Goal: Find specific page/section: Find specific page/section

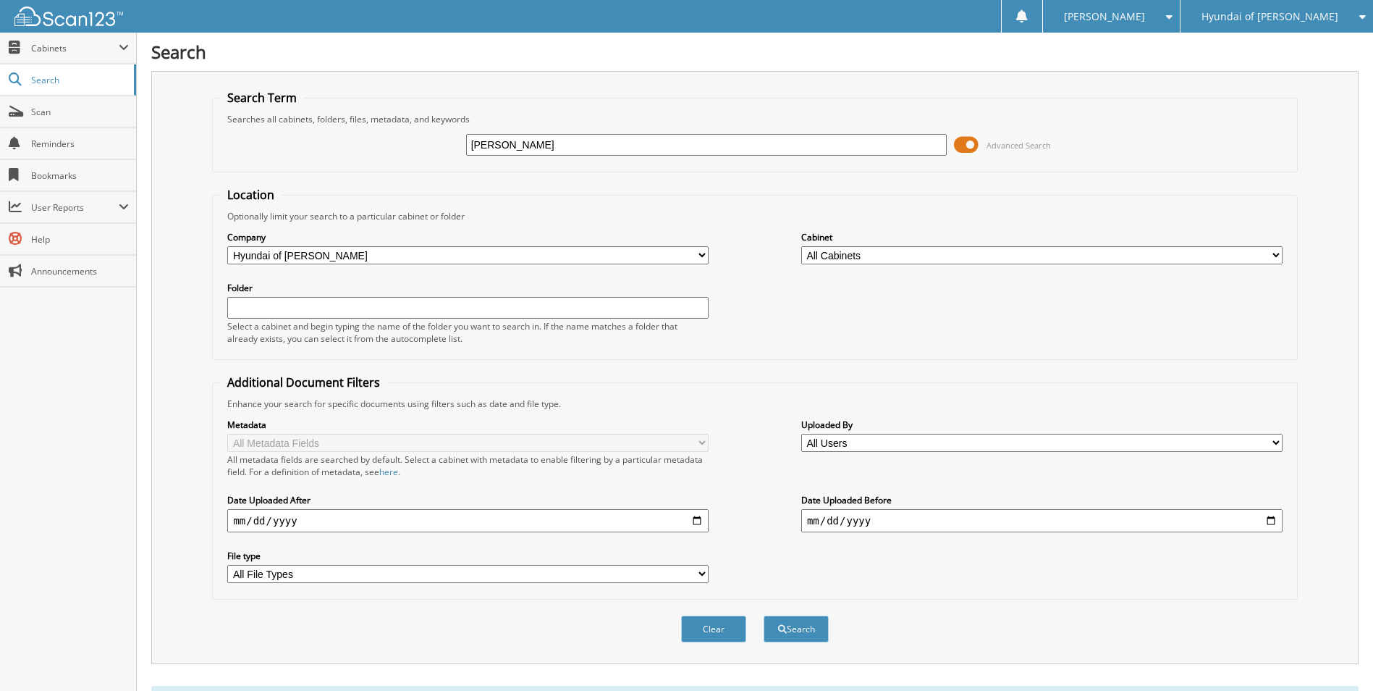
click at [1302, 20] on span "Hyundai of [PERSON_NAME]" at bounding box center [1270, 16] width 137 height 9
click at [1292, 58] on link "[PERSON_NAME] Chevrolet Inc" at bounding box center [1277, 45] width 193 height 25
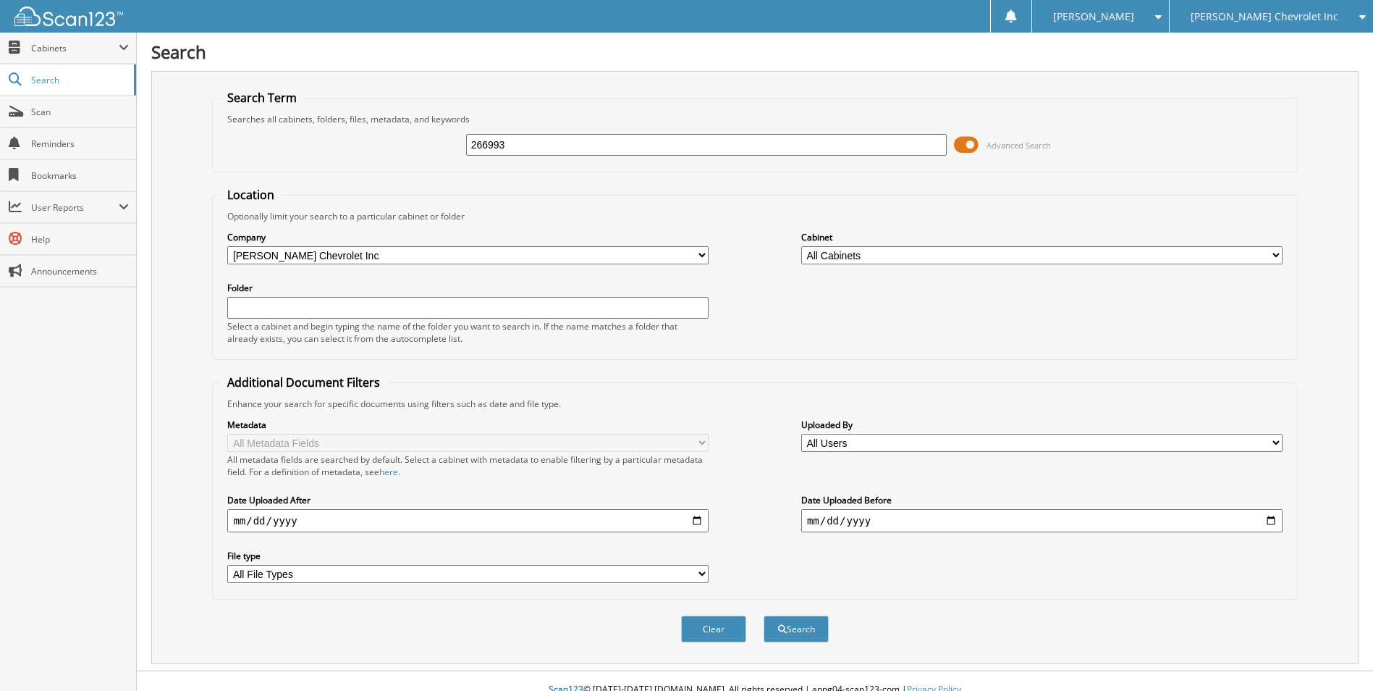
type input "266993"
click at [764, 615] on button "Search" at bounding box center [796, 628] width 65 height 27
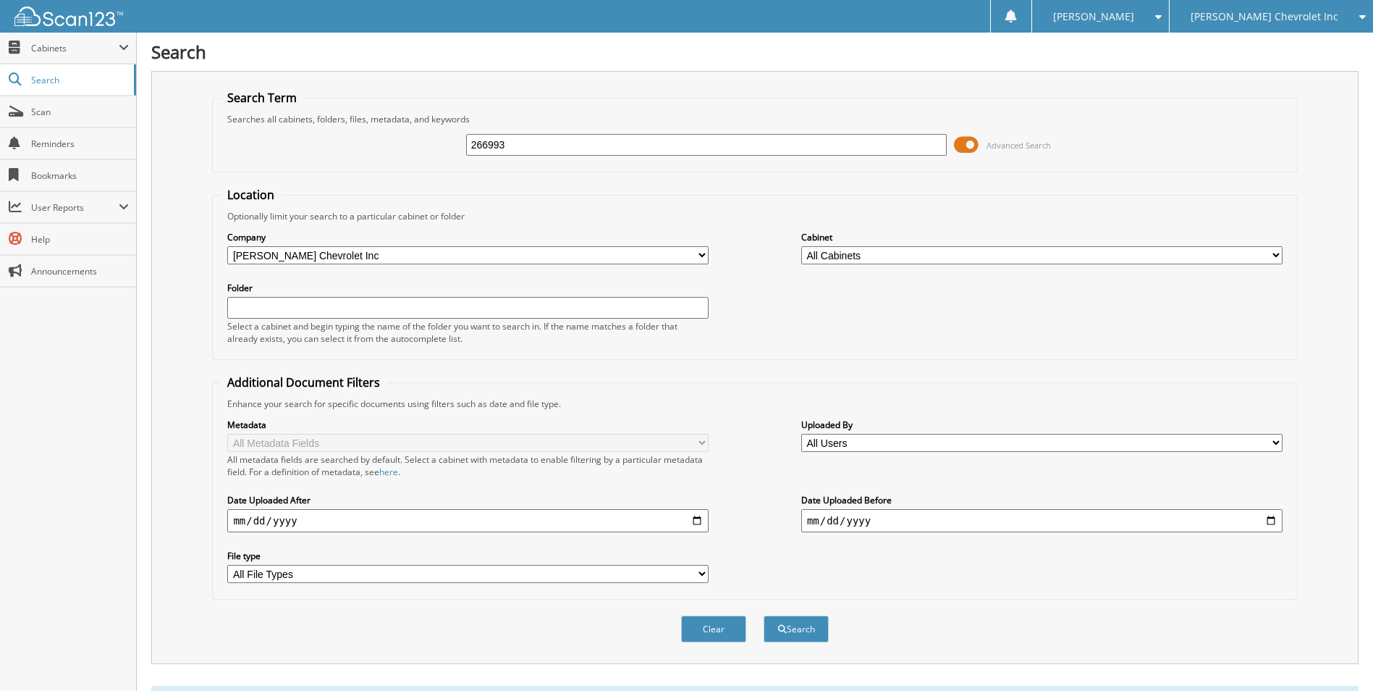
click at [1296, 12] on span "[PERSON_NAME] Chevrolet Inc" at bounding box center [1265, 16] width 148 height 9
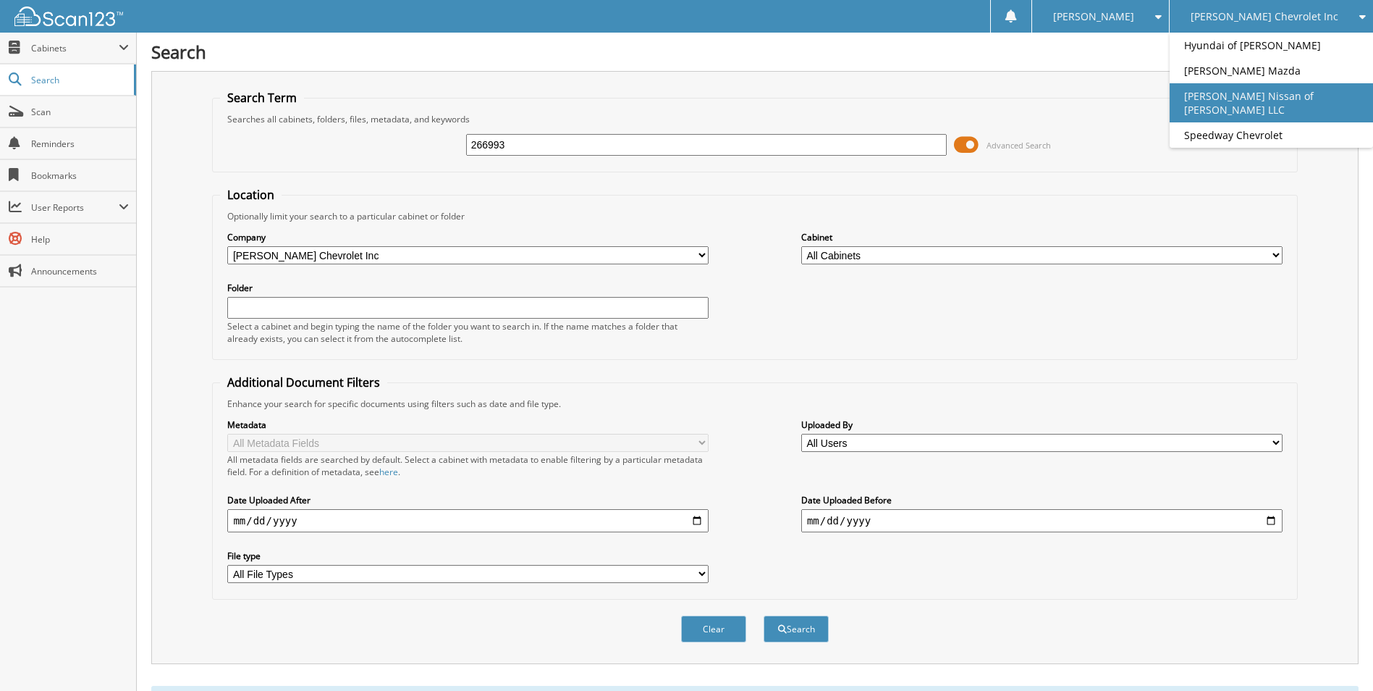
click at [1287, 96] on link "[PERSON_NAME] Nissan of [PERSON_NAME] LLC" at bounding box center [1271, 102] width 203 height 39
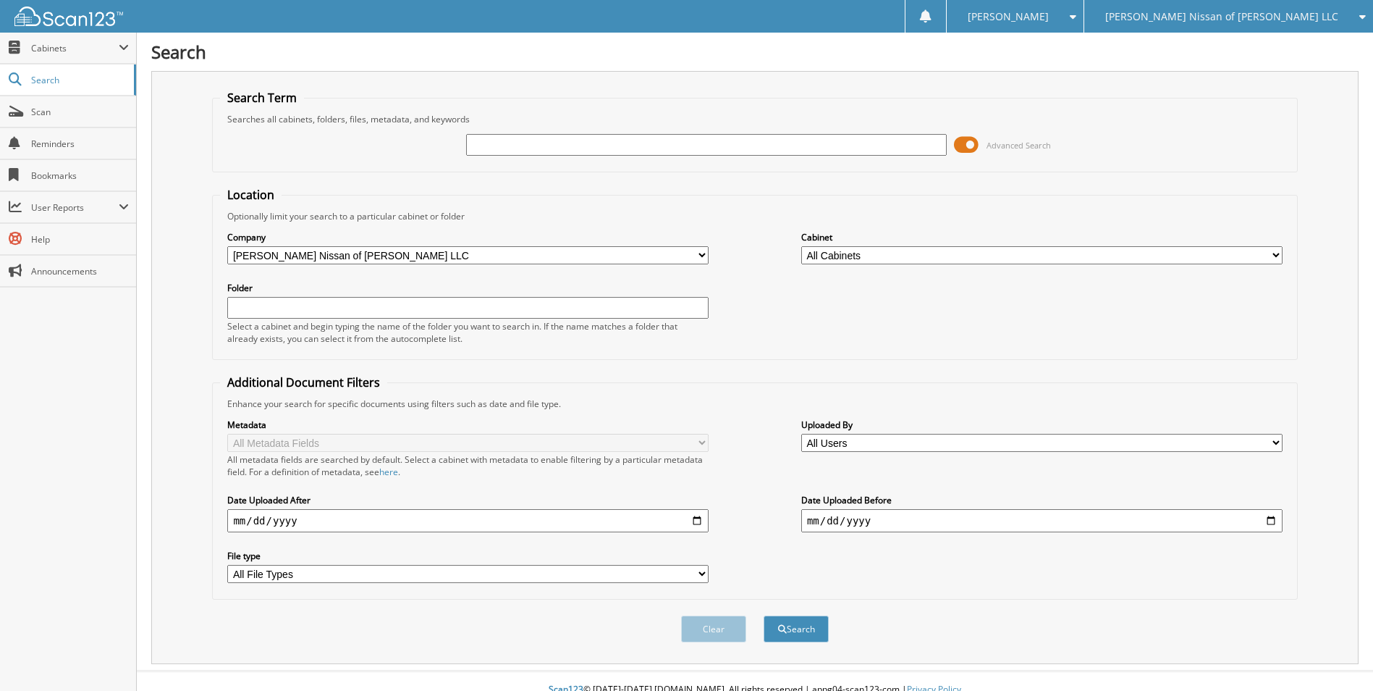
click at [511, 139] on input "text" at bounding box center [706, 145] width 481 height 22
type input "231678"
click at [764, 615] on button "Search" at bounding box center [796, 628] width 65 height 27
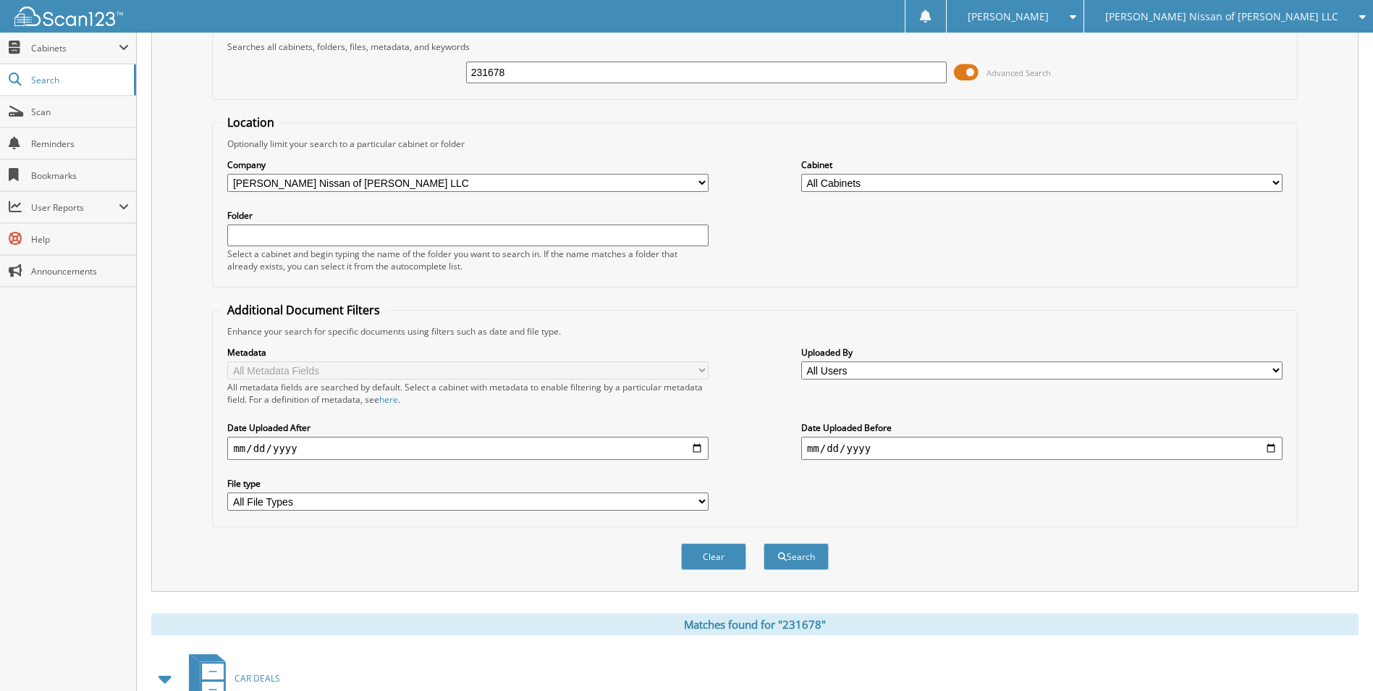
scroll to position [169, 0]
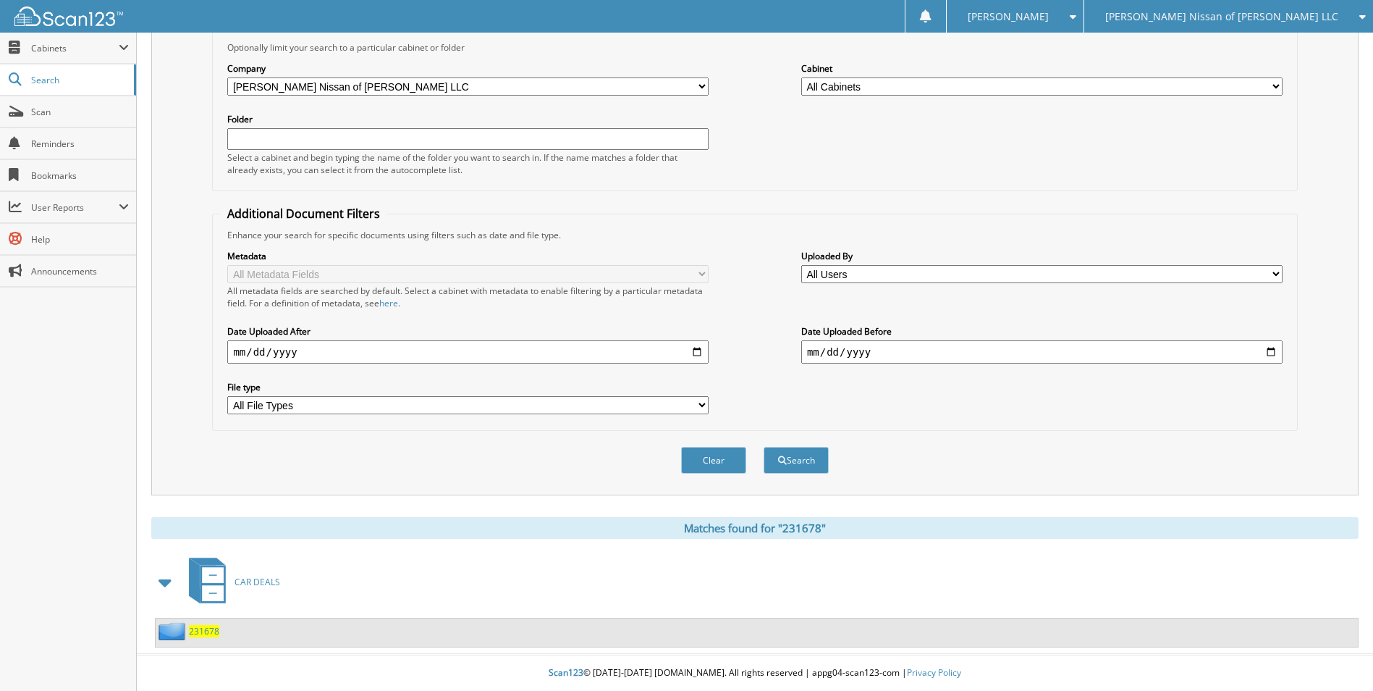
click at [206, 630] on span "231678" at bounding box center [204, 631] width 30 height 12
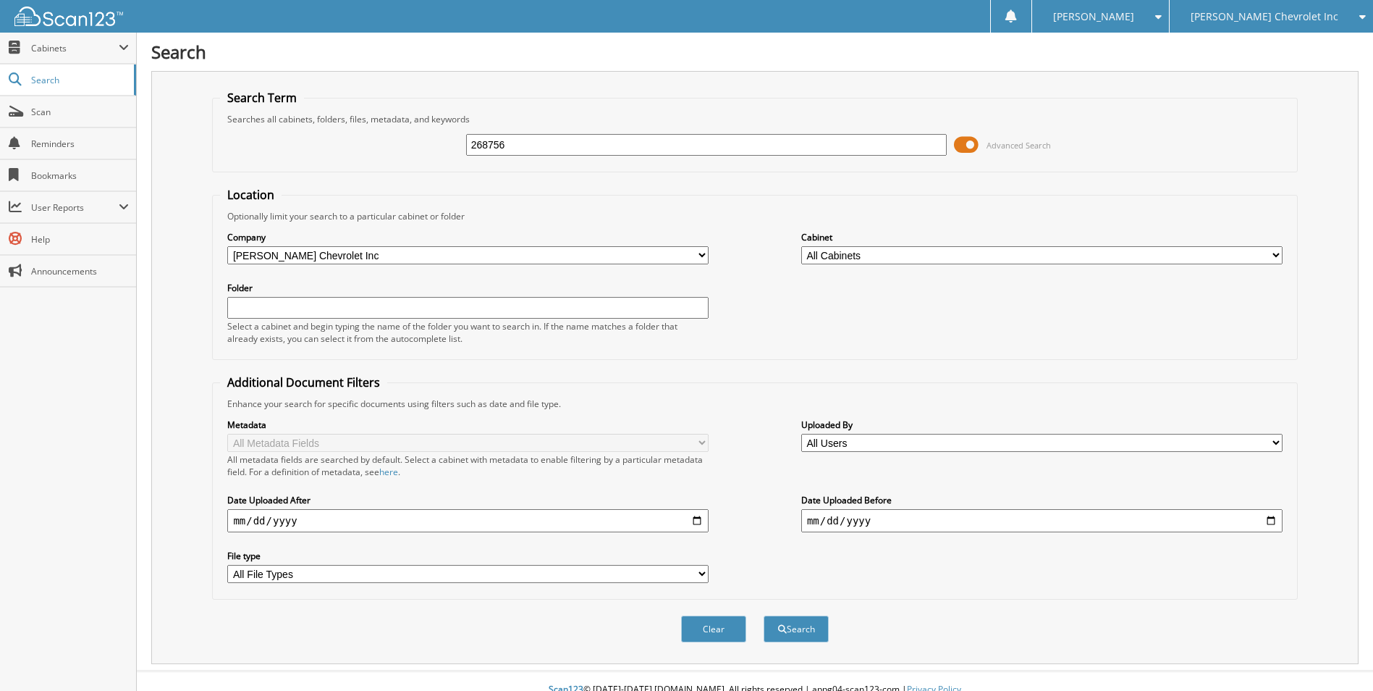
type input "268756"
click at [764, 615] on button "Search" at bounding box center [796, 628] width 65 height 27
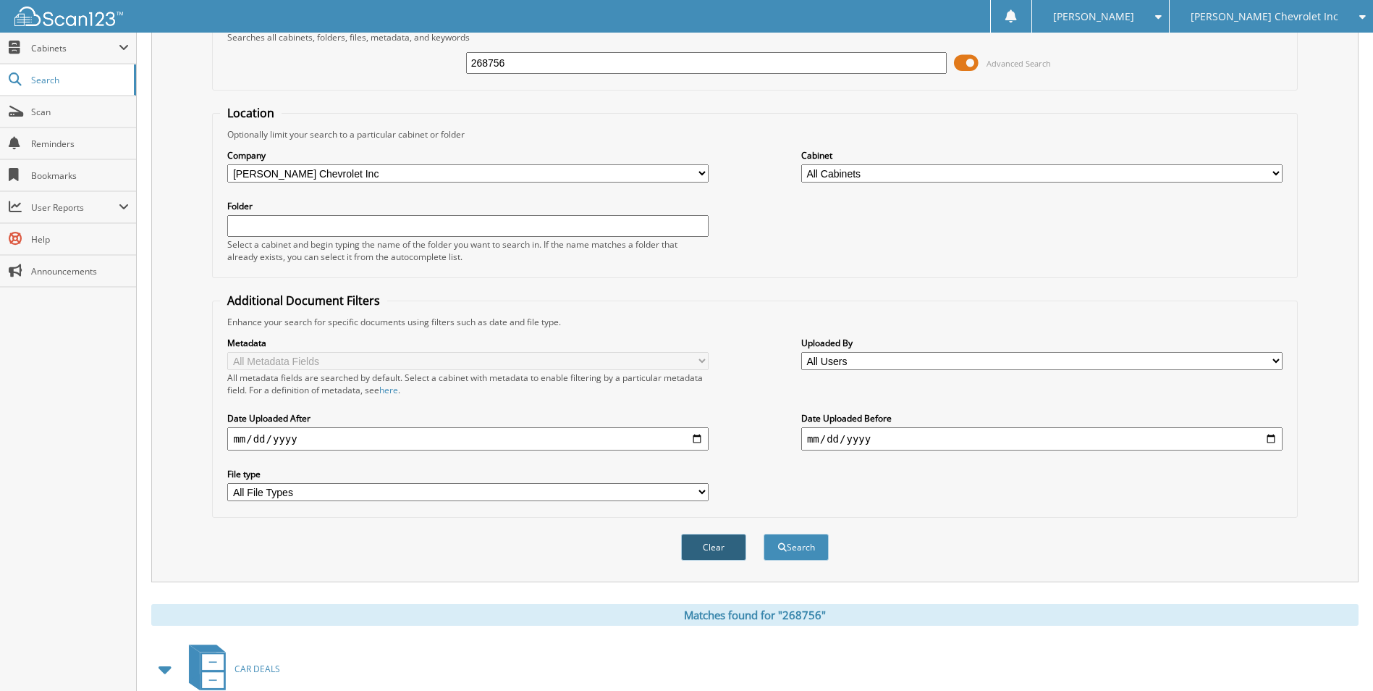
scroll to position [250, 0]
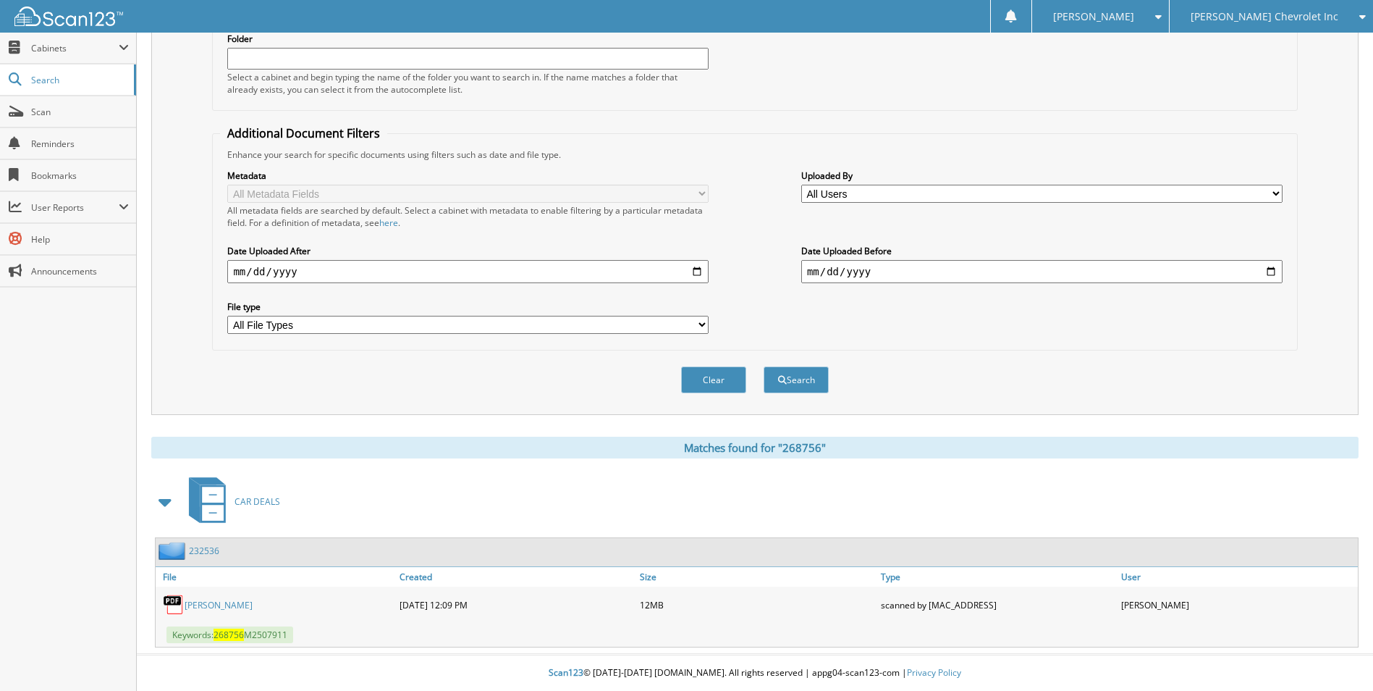
click at [206, 601] on link "[PERSON_NAME]" at bounding box center [219, 605] width 68 height 12
